Goal: Information Seeking & Learning: Learn about a topic

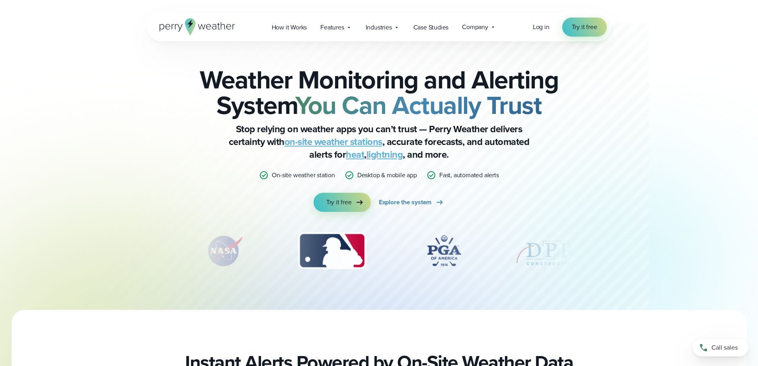
click at [94, 122] on div at bounding box center [362, 155] width 573 height 310
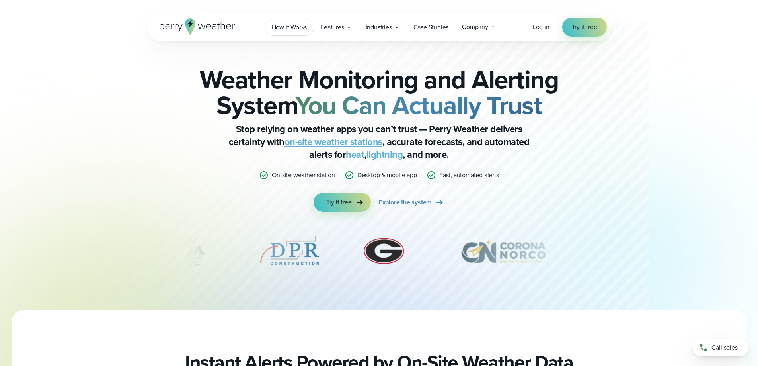
click at [288, 28] on span "How it Works" at bounding box center [289, 28] width 35 height 10
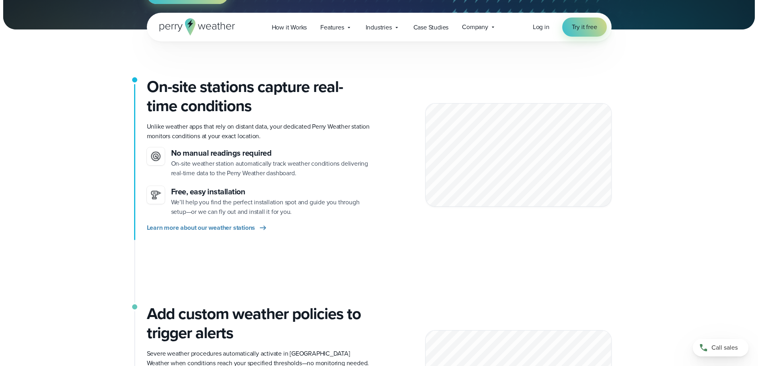
scroll to position [159, 0]
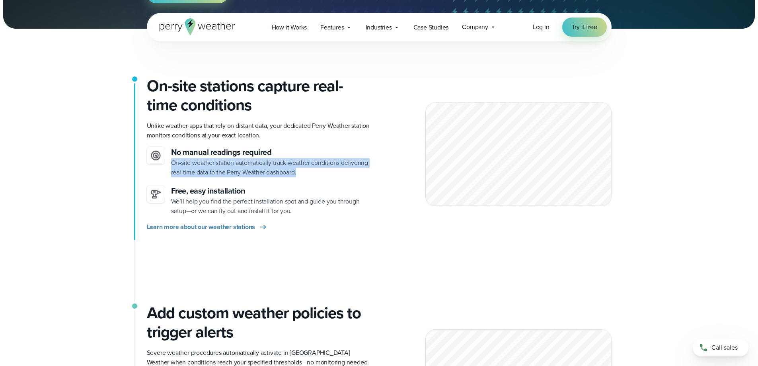
drag, startPoint x: 172, startPoint y: 166, endPoint x: 317, endPoint y: 172, distance: 144.5
click at [317, 172] on p "On-site weather station automatically track weather conditions delivering real-…" at bounding box center [272, 167] width 202 height 19
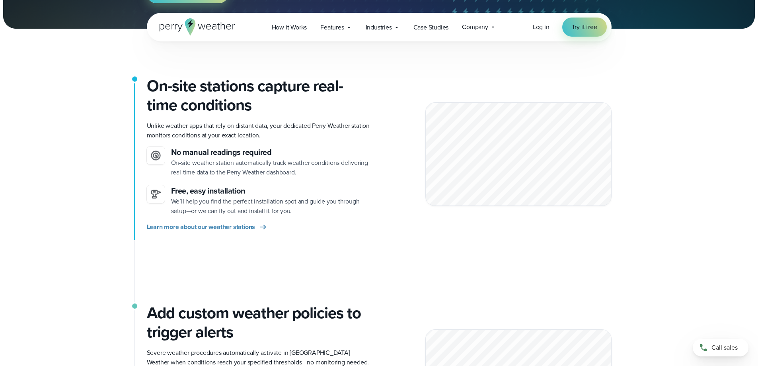
click at [304, 237] on div "On-site stations capture real-time conditions Unlike weather apps that rely on …" at bounding box center [379, 189] width 465 height 227
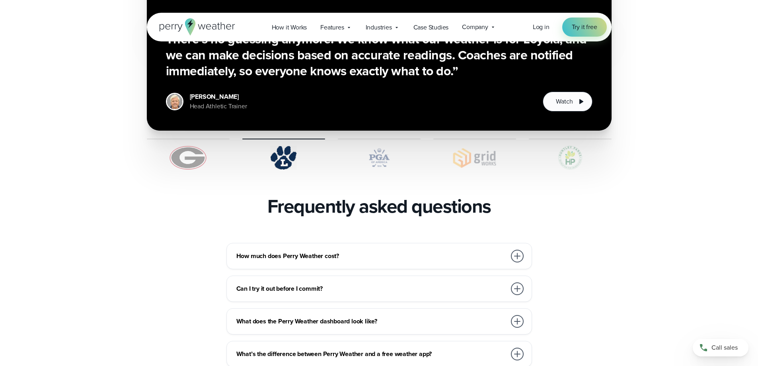
scroll to position [1631, 0]
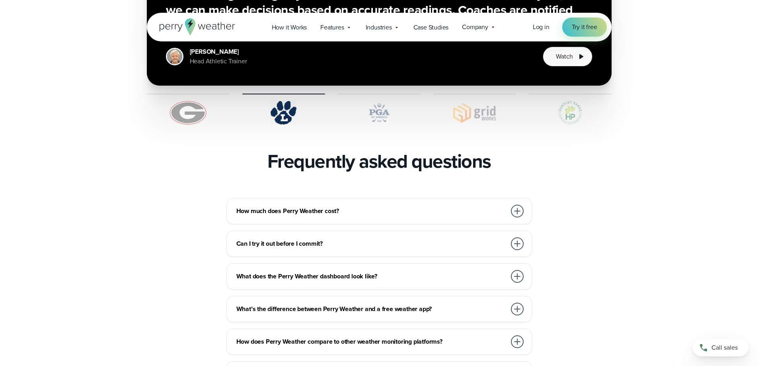
click at [457, 236] on div "Can I try it out before I commit?" at bounding box center [380, 244] width 289 height 16
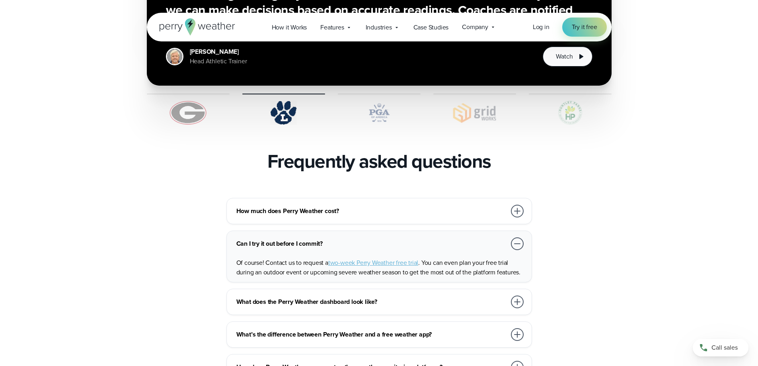
click at [520, 237] on div at bounding box center [517, 243] width 13 height 13
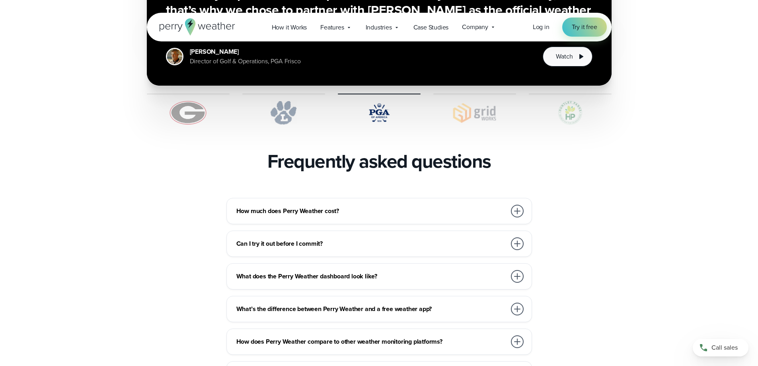
click at [508, 268] on div "What does the Perry Weather dashboard look like?" at bounding box center [380, 276] width 289 height 16
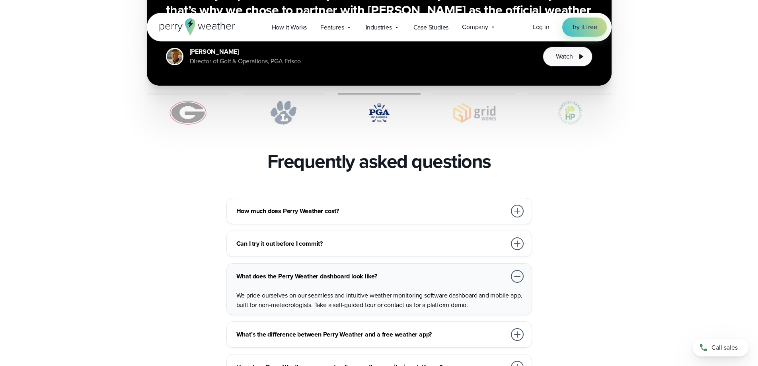
click at [508, 268] on div "What does the Perry Weather dashboard look like?" at bounding box center [380, 276] width 289 height 16
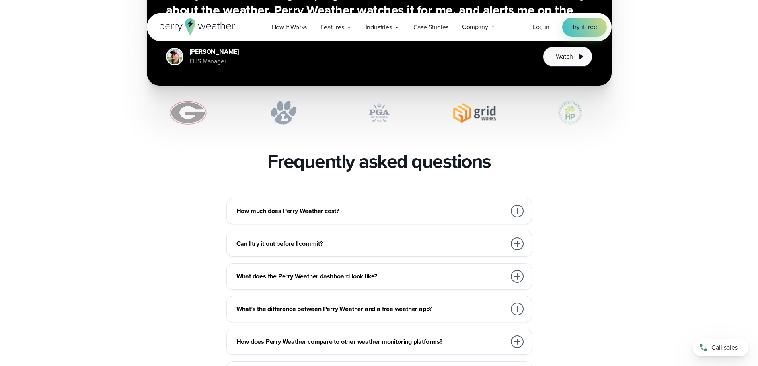
click at [508, 301] on div "What’s the difference between Perry Weather and a free weather app?" at bounding box center [380, 309] width 289 height 16
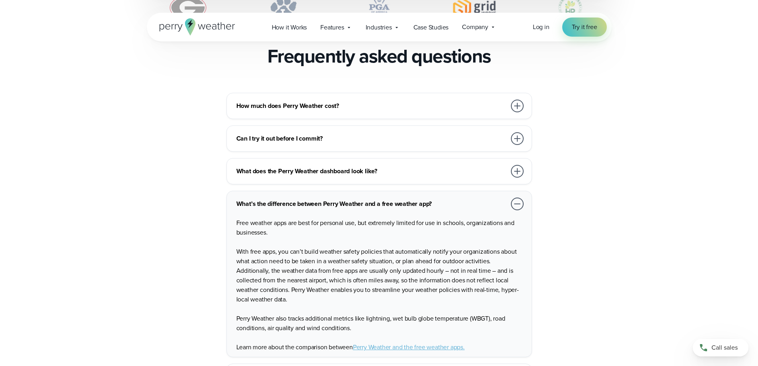
scroll to position [1750, 0]
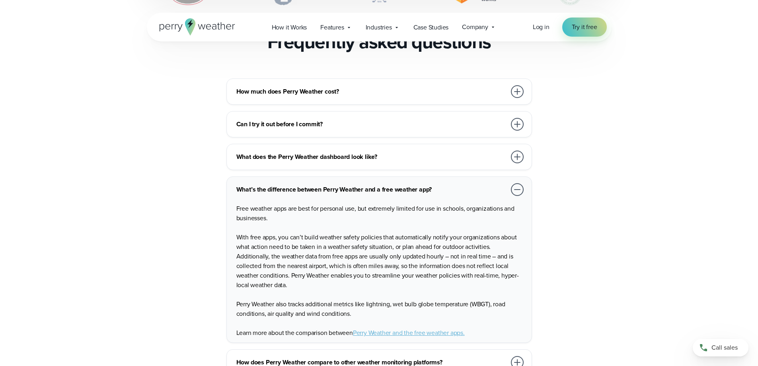
click at [518, 183] on div at bounding box center [517, 189] width 13 height 13
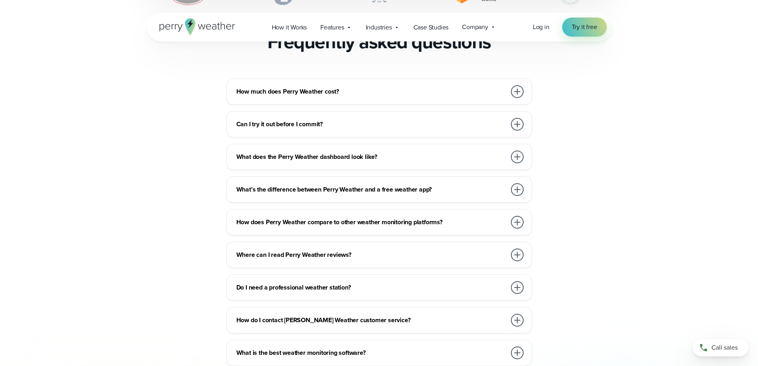
click at [517, 248] on div at bounding box center [517, 254] width 13 height 13
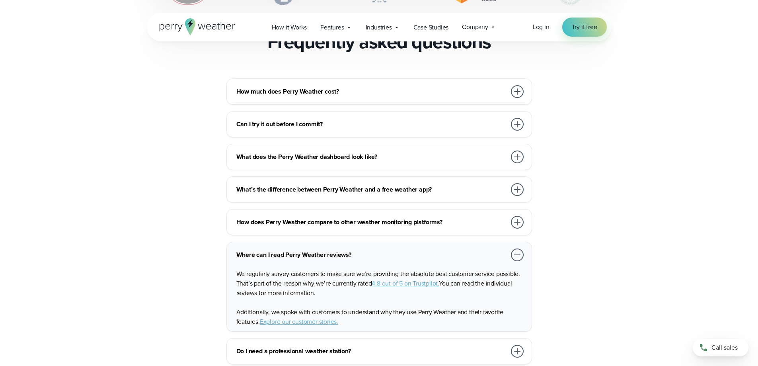
click at [517, 248] on div at bounding box center [517, 254] width 13 height 13
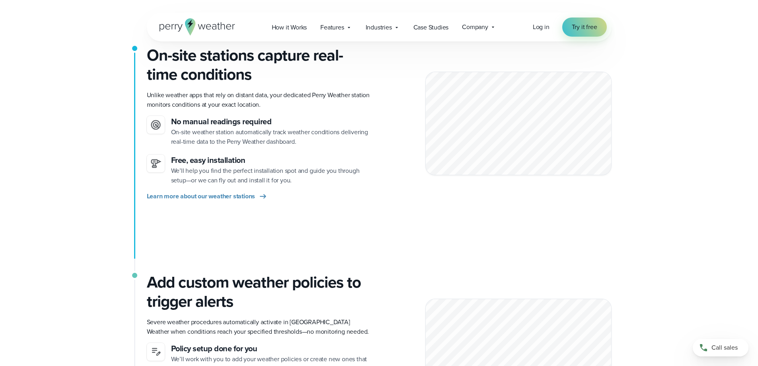
scroll to position [119, 0]
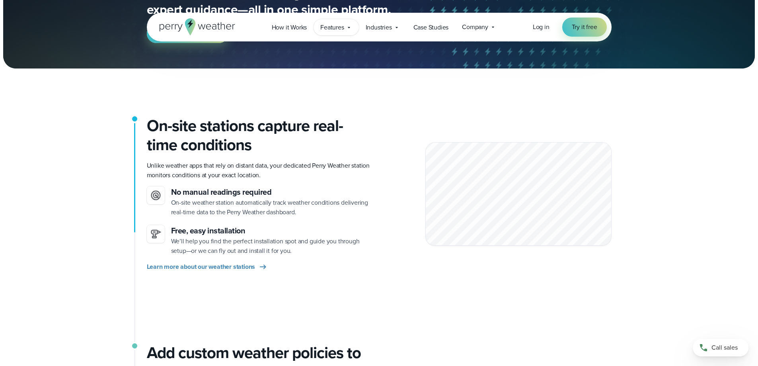
click at [327, 25] on span "Features" at bounding box center [331, 28] width 23 height 10
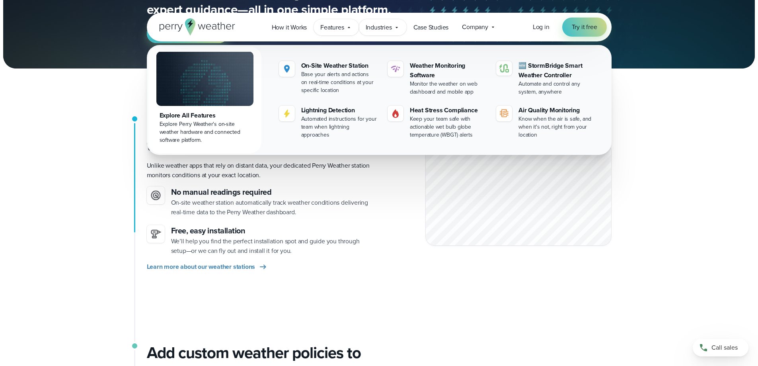
click at [384, 28] on span "Industries" at bounding box center [379, 28] width 26 height 10
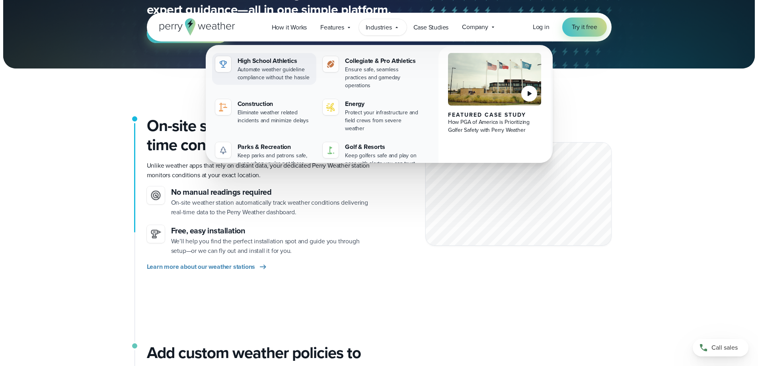
click at [258, 60] on div "High School Athletics" at bounding box center [275, 61] width 76 height 10
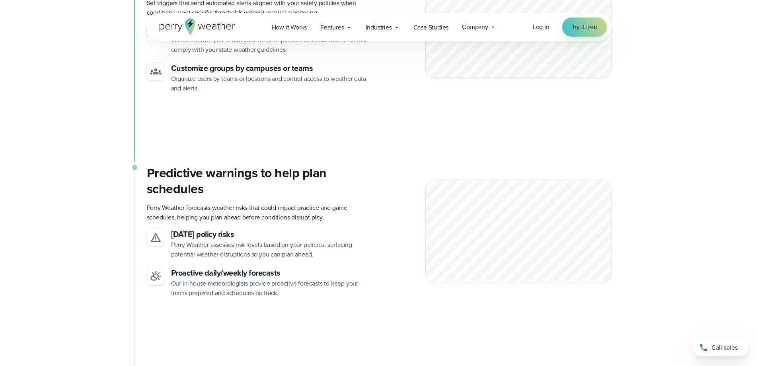
scroll to position [2029, 0]
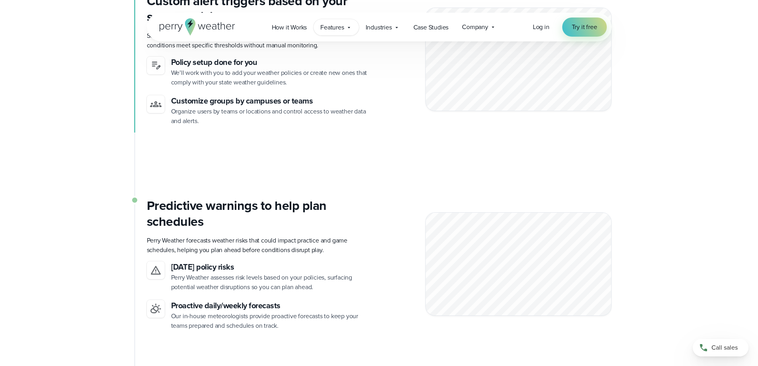
click at [345, 29] on div "Features Explore All Features Explore Perry Weather's on-site weather hardware …" at bounding box center [335, 27] width 45 height 16
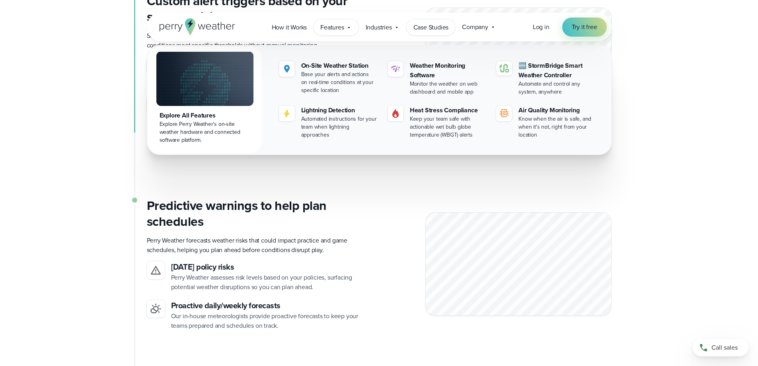
click at [444, 27] on span "Case Studies" at bounding box center [430, 28] width 35 height 10
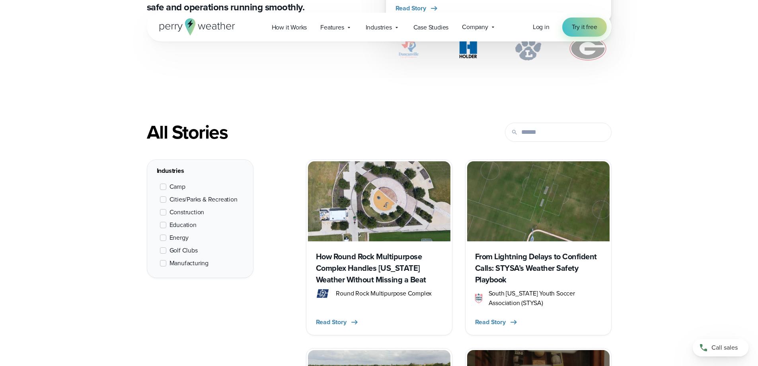
scroll to position [239, 0]
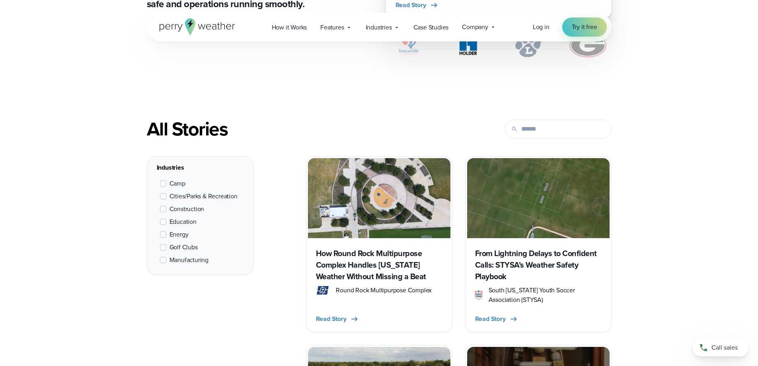
click at [166, 220] on label "Education" at bounding box center [178, 222] width 37 height 10
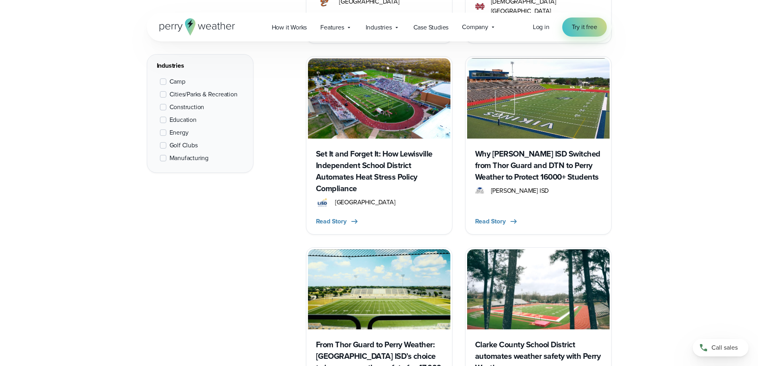
scroll to position [1095, 0]
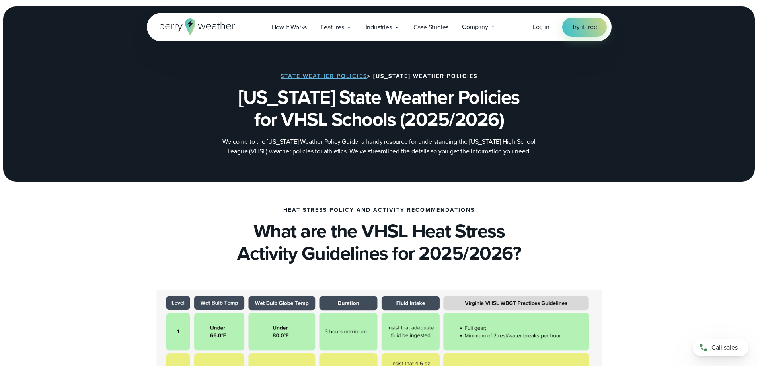
click at [173, 140] on div "State Weather Policies > Virginia Weather Policies Virginia State Weather Polic…" at bounding box center [379, 115] width 465 height 134
